Goal: Navigation & Orientation: Find specific page/section

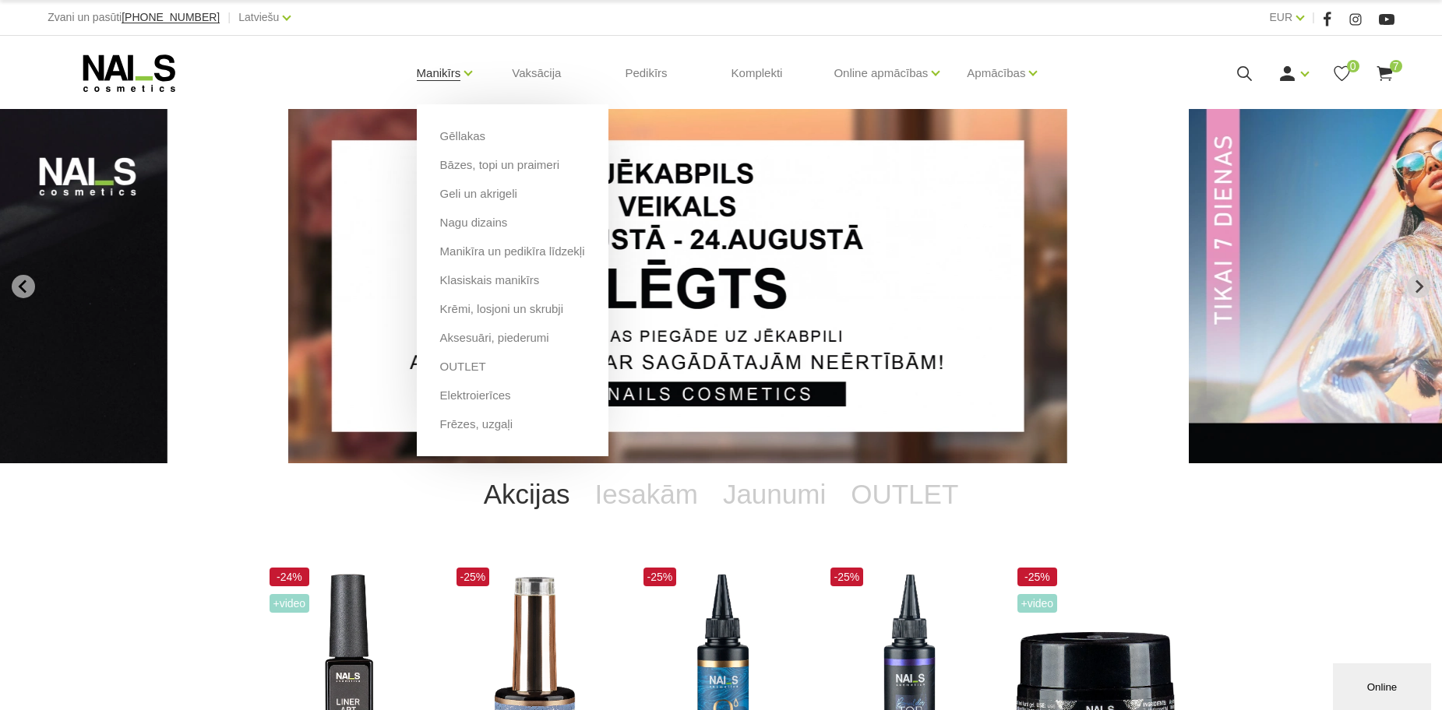
click at [446, 72] on link "Manikīrs" at bounding box center [439, 73] width 44 height 62
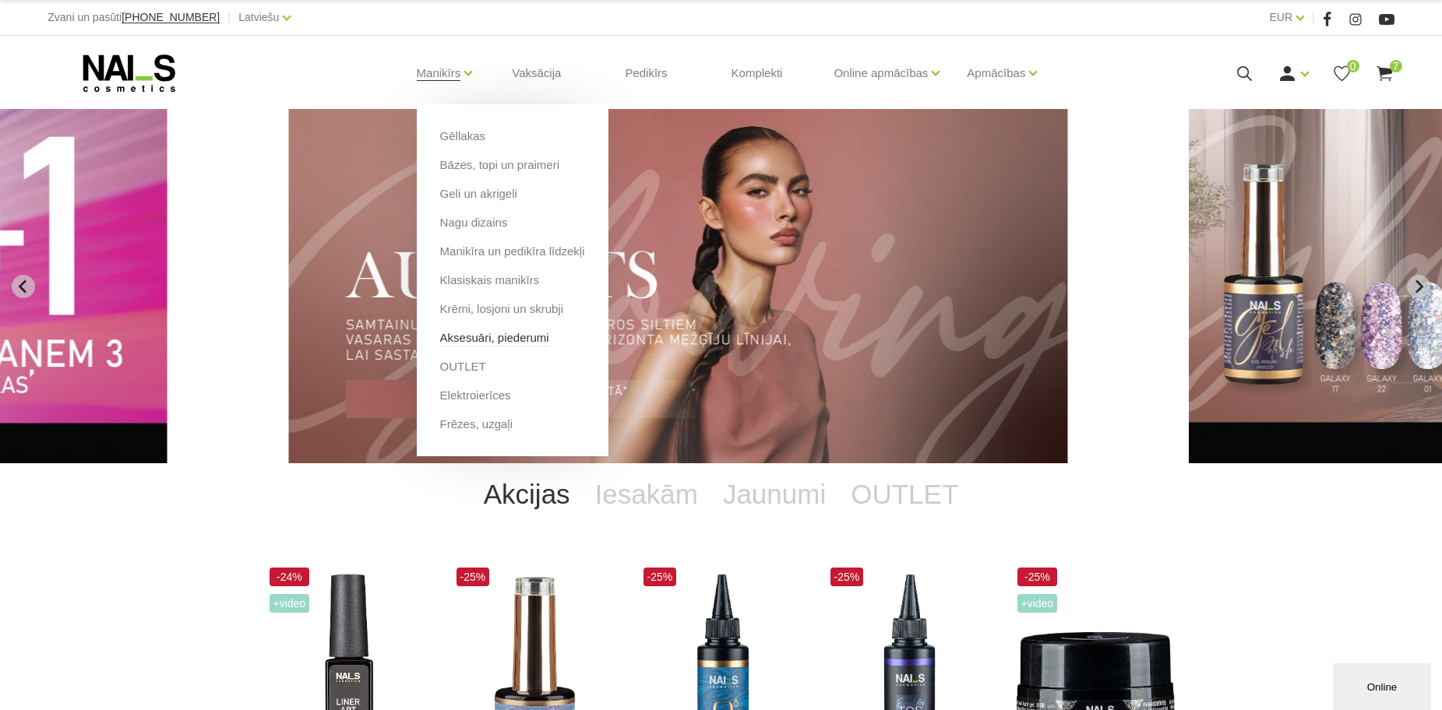
click at [512, 339] on link "Aksesuāri, piederumi" at bounding box center [494, 338] width 109 height 17
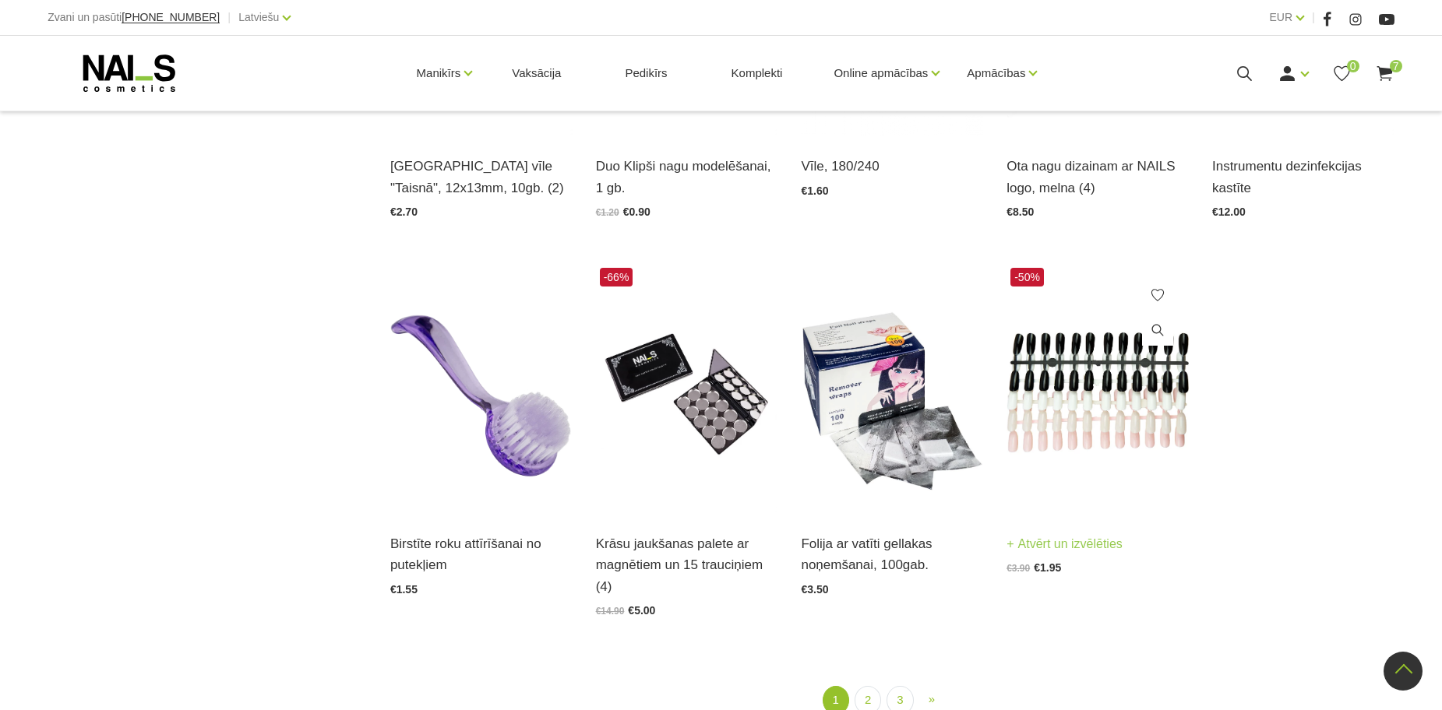
scroll to position [1870, 0]
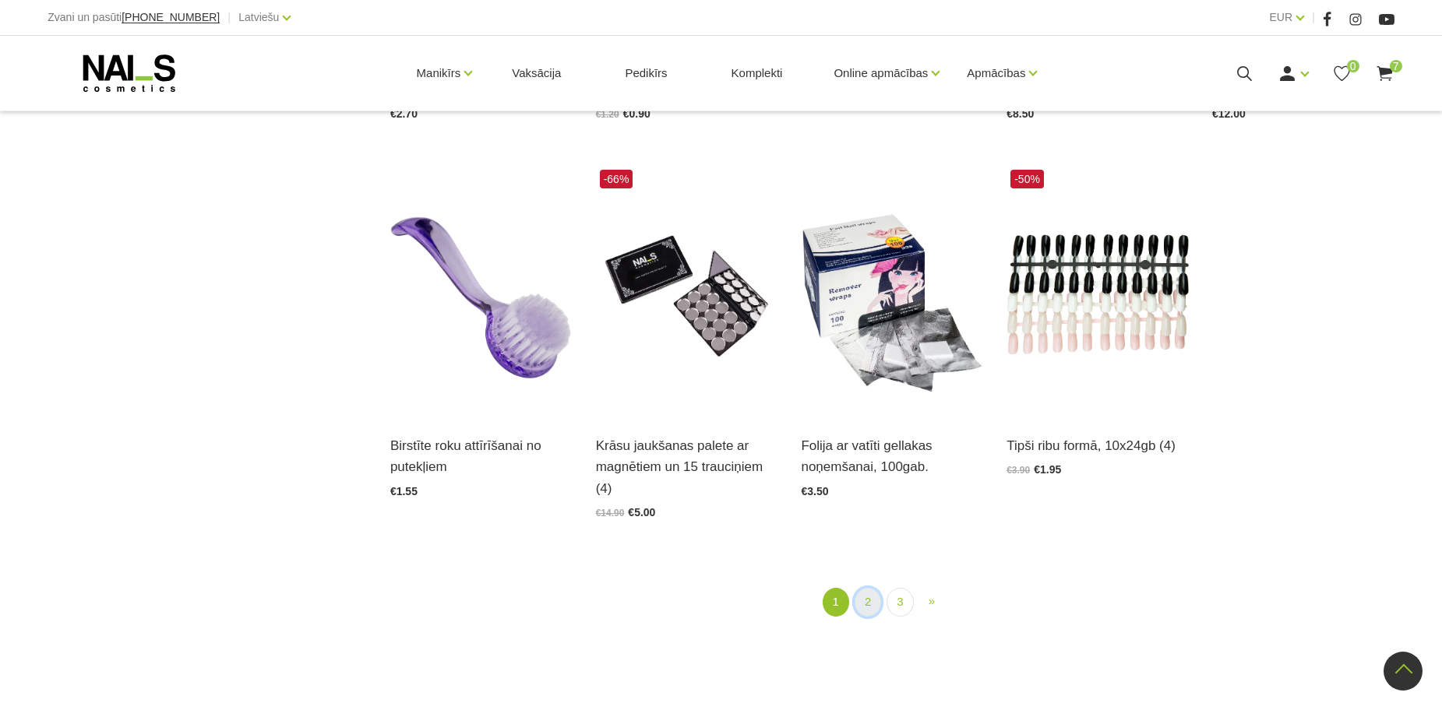
click at [873, 588] on link "2" at bounding box center [868, 602] width 26 height 29
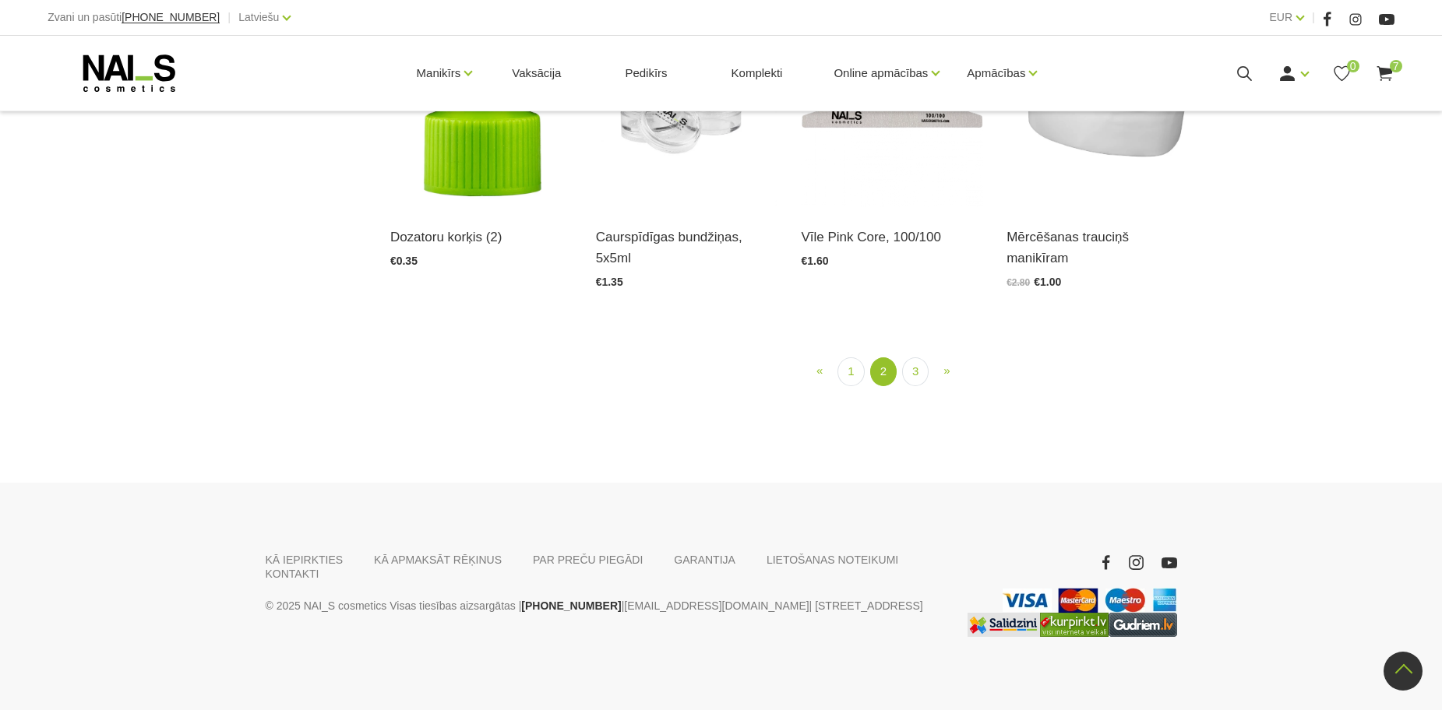
scroll to position [1721, 0]
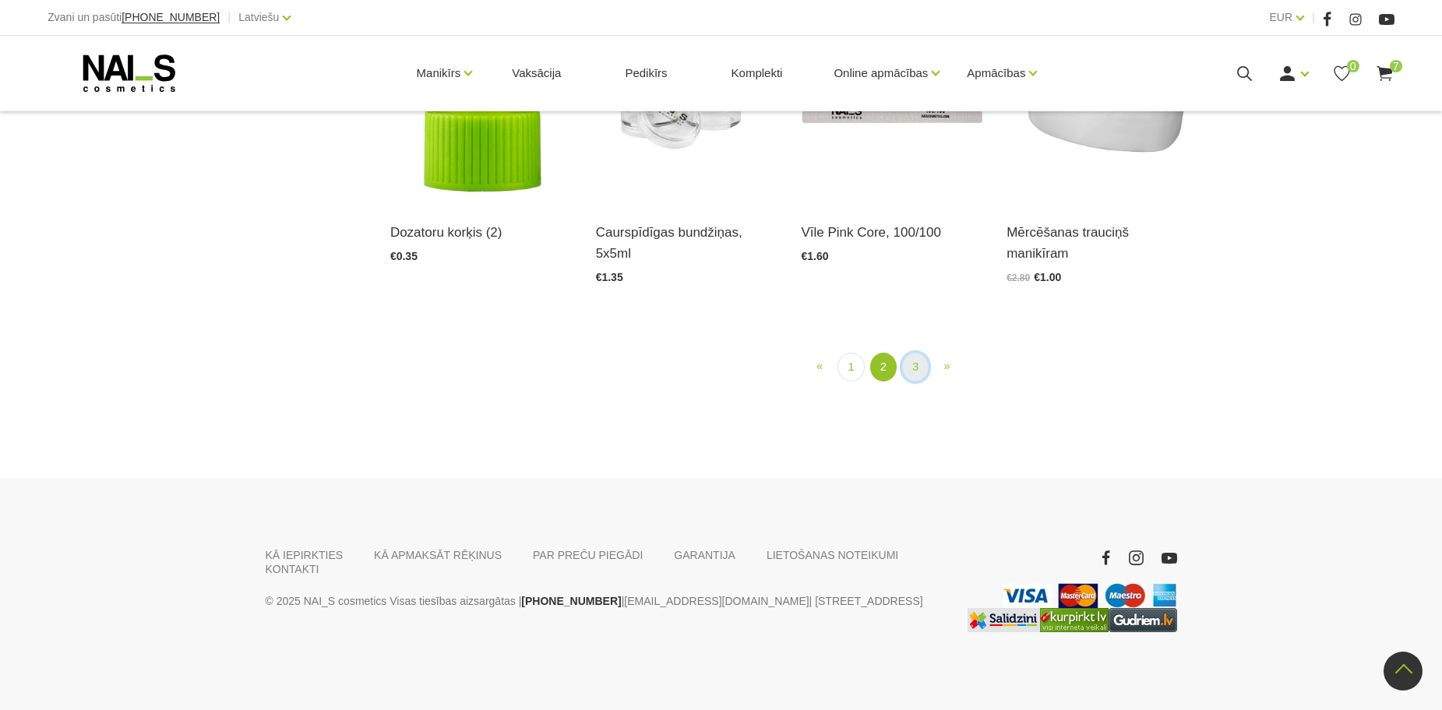
click at [915, 382] on link "3" at bounding box center [915, 367] width 26 height 29
click at [915, 400] on div "« Prev 1 2 (current) 3 » Next" at bounding box center [893, 365] width 1028 height 71
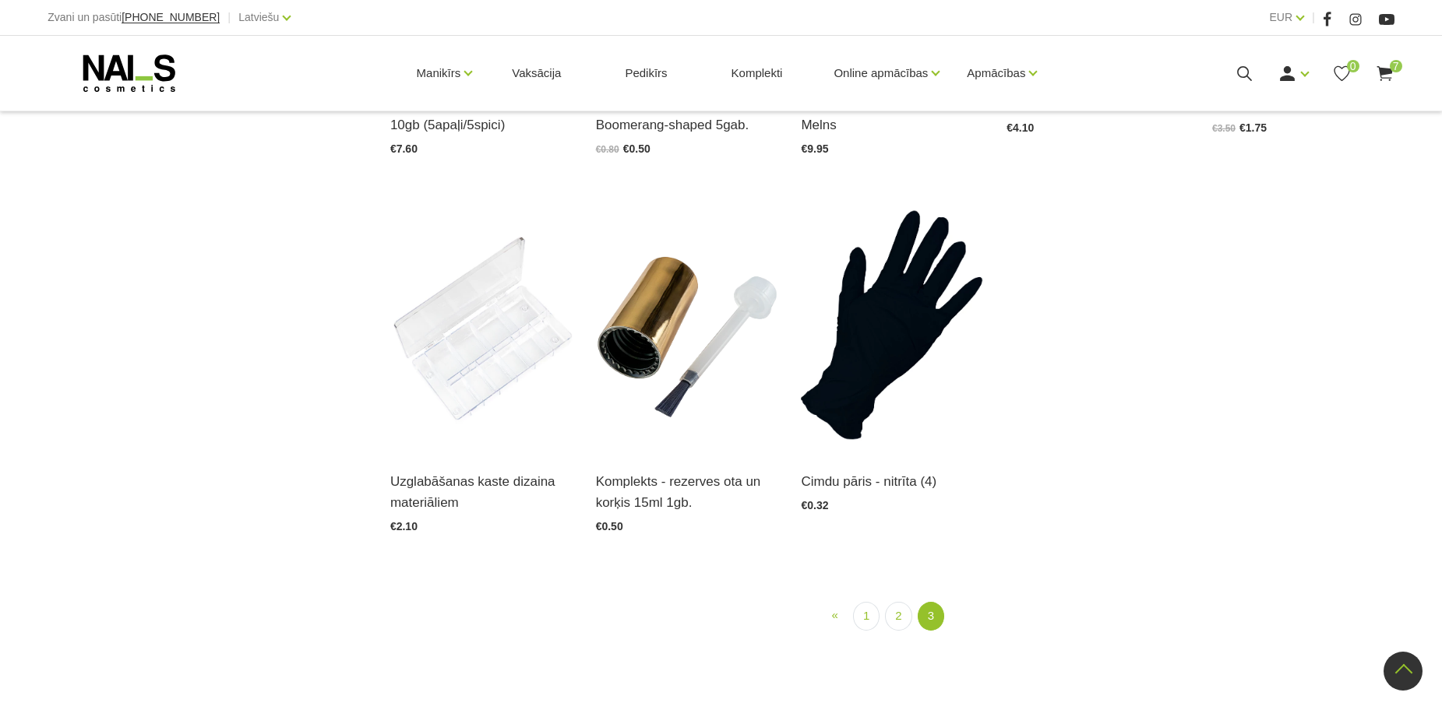
scroll to position [1331, 0]
